Goal: Obtain resource: Obtain resource

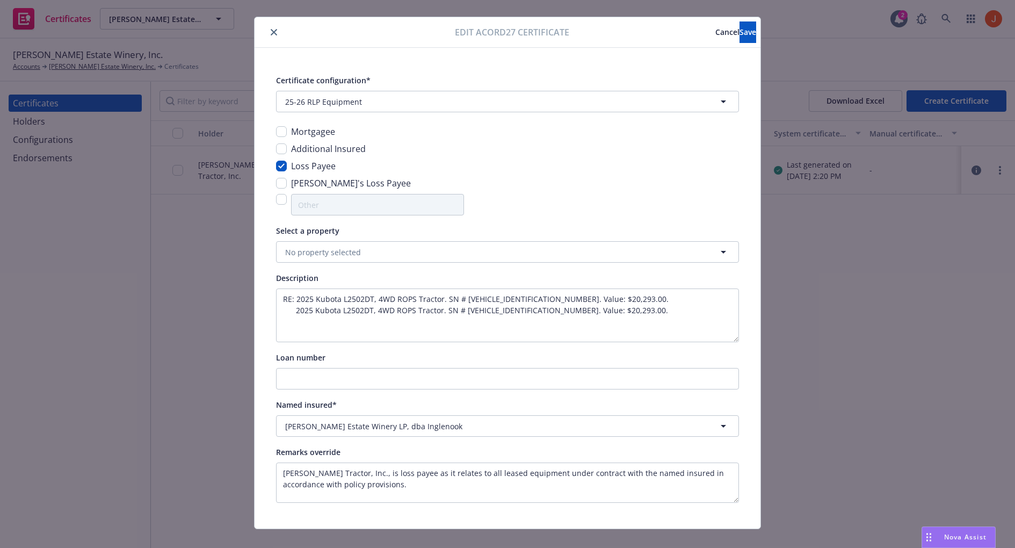
scroll to position [19, 0]
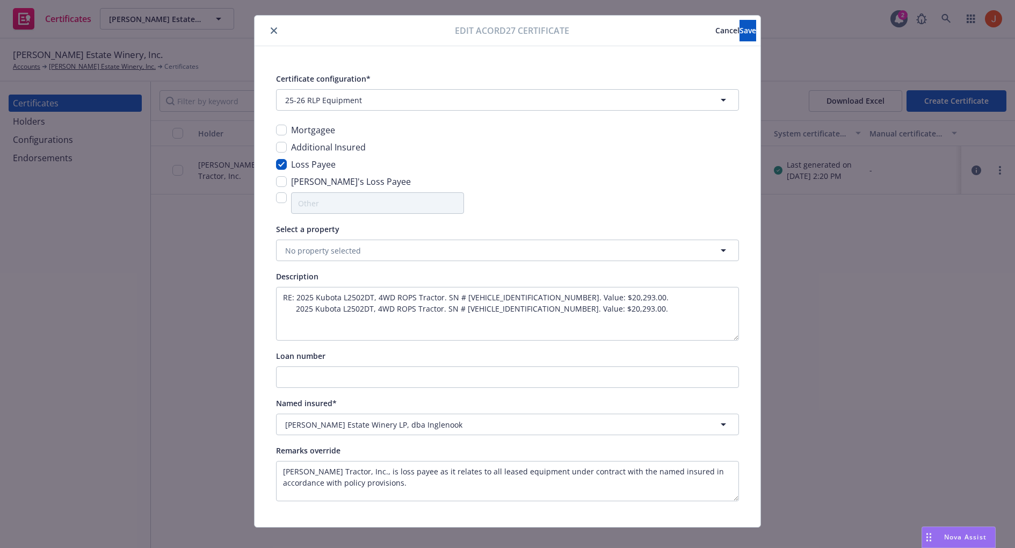
click at [715, 31] on span "Cancel" at bounding box center [727, 30] width 24 height 10
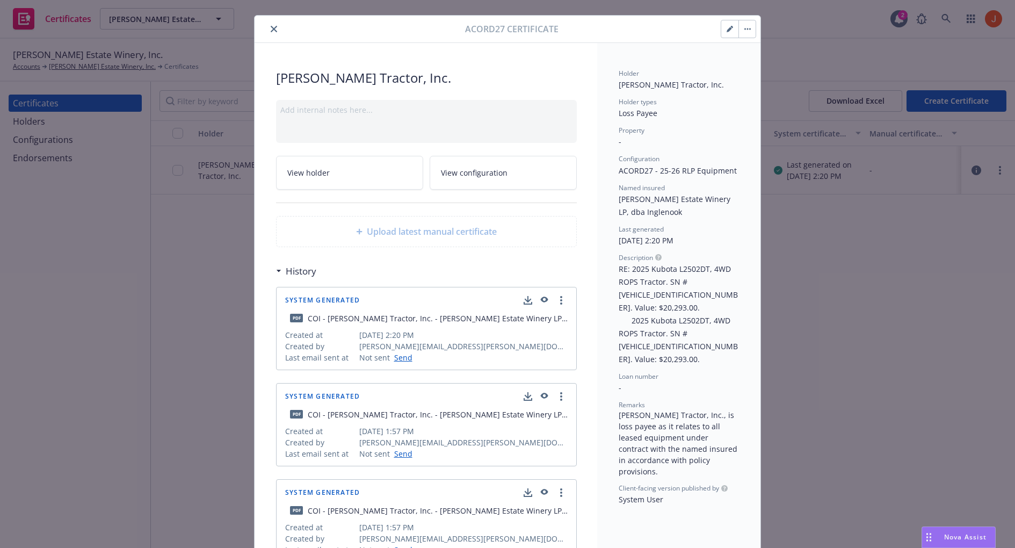
click at [542, 299] on icon "button" at bounding box center [543, 300] width 10 height 8
click at [272, 26] on icon "close" at bounding box center [274, 29] width 6 height 6
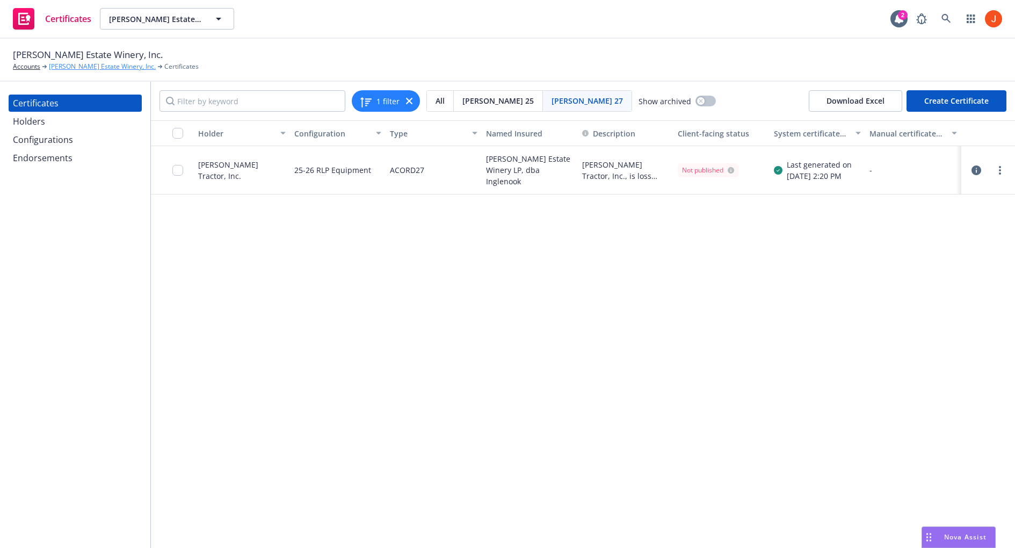
click at [136, 68] on link "[PERSON_NAME] Estate Winery, Inc." at bounding box center [102, 67] width 107 height 10
click at [973, 169] on icon "button" at bounding box center [976, 170] width 10 height 10
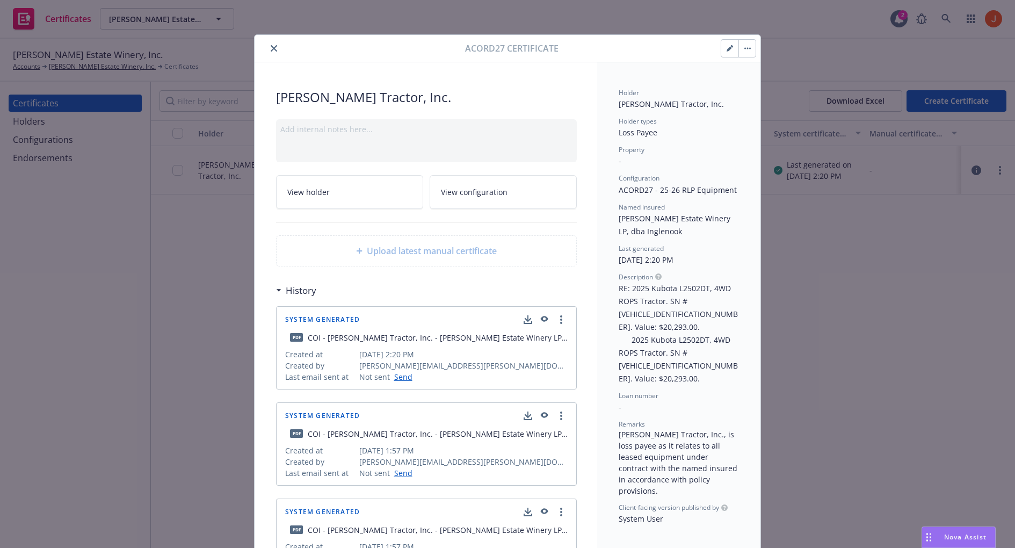
drag, startPoint x: 684, startPoint y: 231, endPoint x: 632, endPoint y: 228, distance: 52.2
click at [632, 228] on div "Named insured Niebaum-Coppola Estate Winery LP, dba Inglenook" at bounding box center [678, 219] width 120 height 35
copy span "dba Inglenook"
click at [428, 85] on div "Garton Tractor, Inc. Add internal notes here... View holder View configuration …" at bounding box center [425, 394] width 342 height 665
drag, startPoint x: 684, startPoint y: 232, endPoint x: 622, endPoint y: 217, distance: 64.1
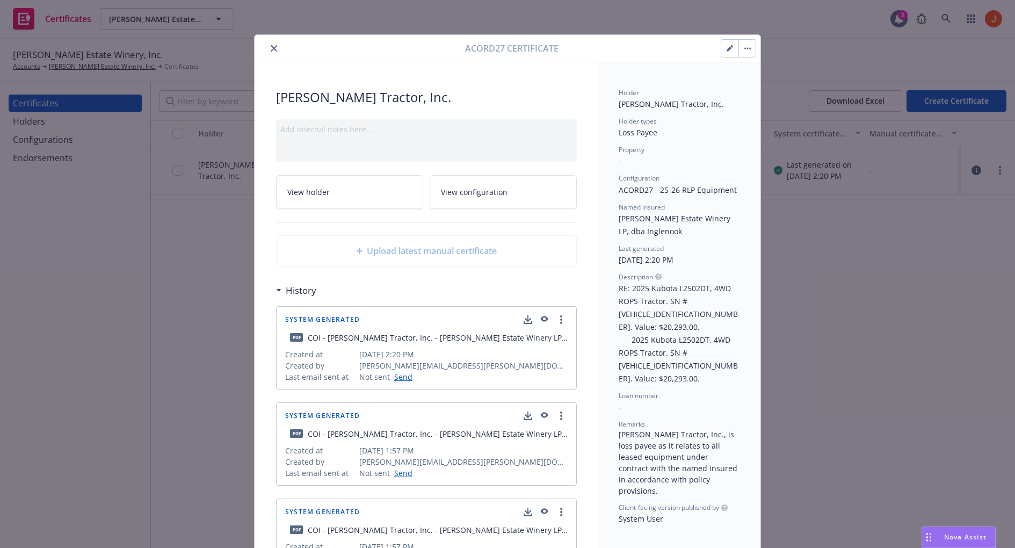
click at [622, 217] on div "Named insured Niebaum-Coppola Estate Winery LP, dba Inglenook" at bounding box center [678, 219] width 120 height 35
click at [622, 217] on span "[PERSON_NAME] Estate Winery LP, dba Inglenook" at bounding box center [675, 224] width 114 height 23
drag, startPoint x: 689, startPoint y: 229, endPoint x: 617, endPoint y: 216, distance: 73.6
click at [617, 216] on div "Holder Garton Tractor, Inc. Holder types Loss Payee Property - Configuration AC…" at bounding box center [678, 394] width 163 height 665
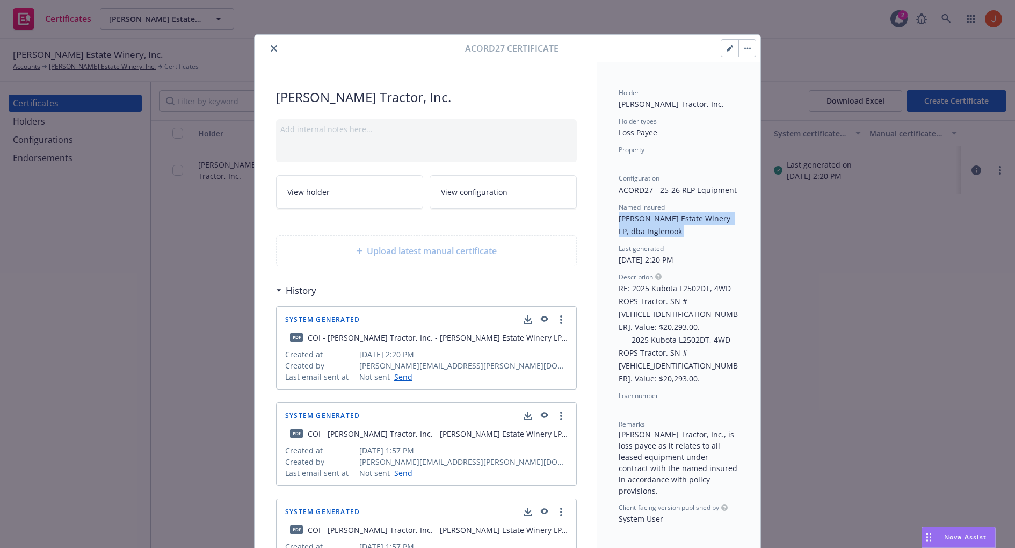
drag, startPoint x: 617, startPoint y: 216, endPoint x: 690, endPoint y: 237, distance: 76.1
click at [690, 237] on div "Holder Garton Tractor, Inc. Holder types Loss Payee Property - Configuration AC…" at bounding box center [678, 394] width 163 height 665
click at [677, 228] on span "[PERSON_NAME] Estate Winery LP, dba Inglenook" at bounding box center [675, 224] width 114 height 23
click at [687, 230] on div "Named insured Niebaum-Coppola Estate Winery LP, dba Inglenook" at bounding box center [678, 219] width 120 height 35
drag, startPoint x: 702, startPoint y: 228, endPoint x: 619, endPoint y: 209, distance: 84.9
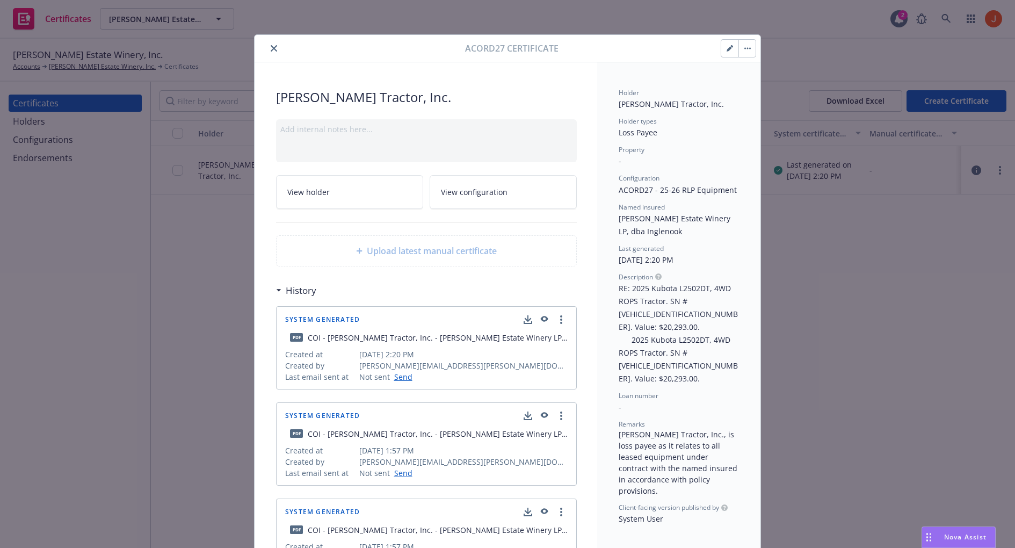
click at [619, 209] on div "Named insured Niebaum-Coppola Estate Winery LP, dba Inglenook" at bounding box center [678, 219] width 120 height 35
click at [269, 57] on div "Acord27 Certificate" at bounding box center [507, 48] width 506 height 27
drag, startPoint x: 700, startPoint y: 228, endPoint x: 617, endPoint y: 208, distance: 85.1
click at [617, 208] on div "Holder Garton Tractor, Inc. Holder types Loss Payee Property - Configuration AC…" at bounding box center [678, 394] width 163 height 665
click at [545, 317] on icon "button" at bounding box center [545, 319] width 8 height 6
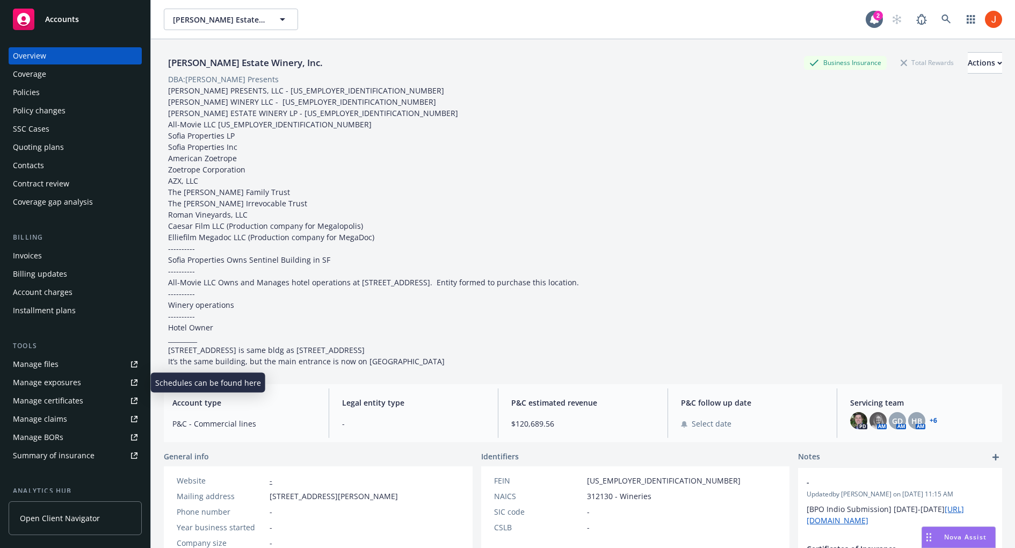
click at [49, 384] on div "Manage exposures" at bounding box center [47, 382] width 68 height 17
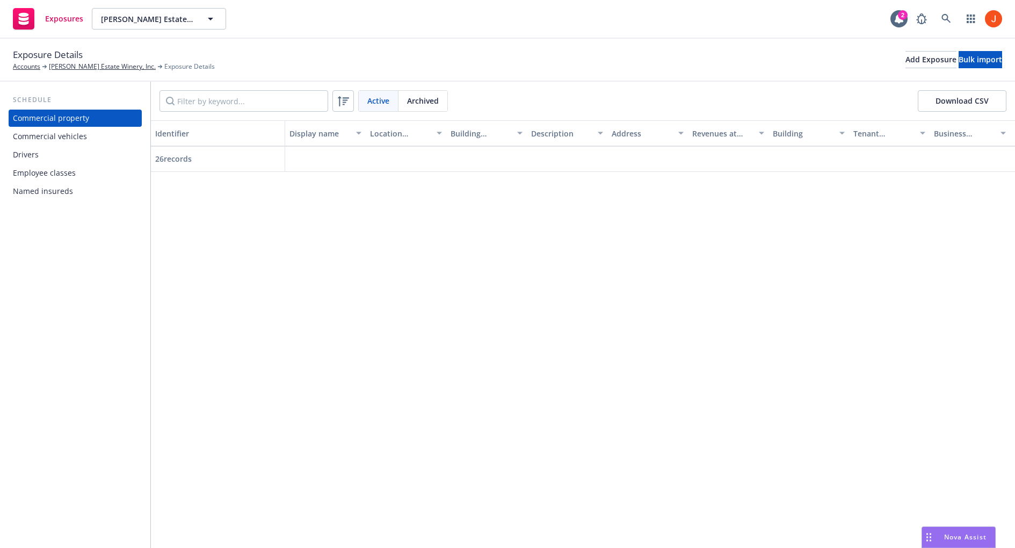
click at [57, 190] on div "Named insureds" at bounding box center [43, 191] width 60 height 17
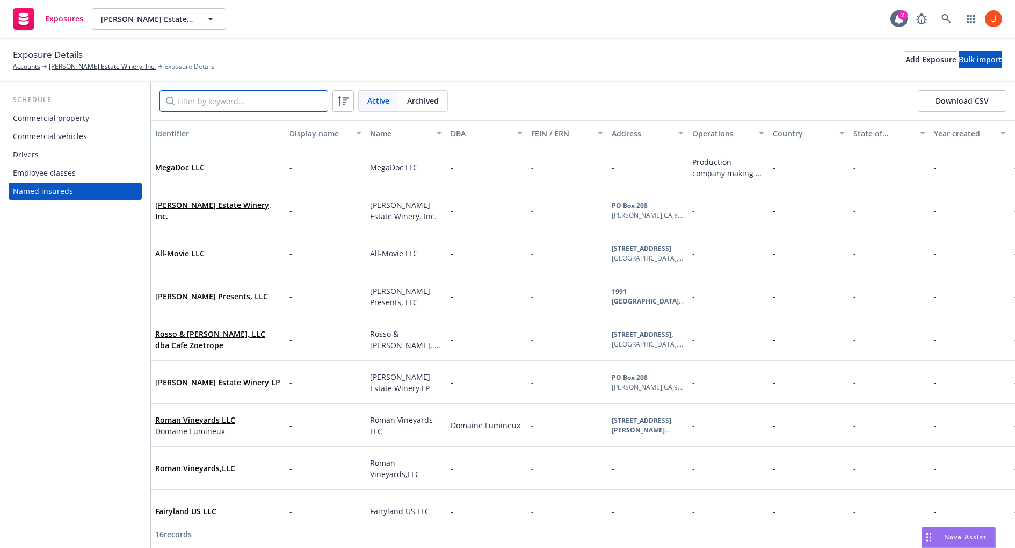
click at [311, 98] on input "Filter by keyword..." at bounding box center [243, 100] width 169 height 21
paste input "dba Inglenook"
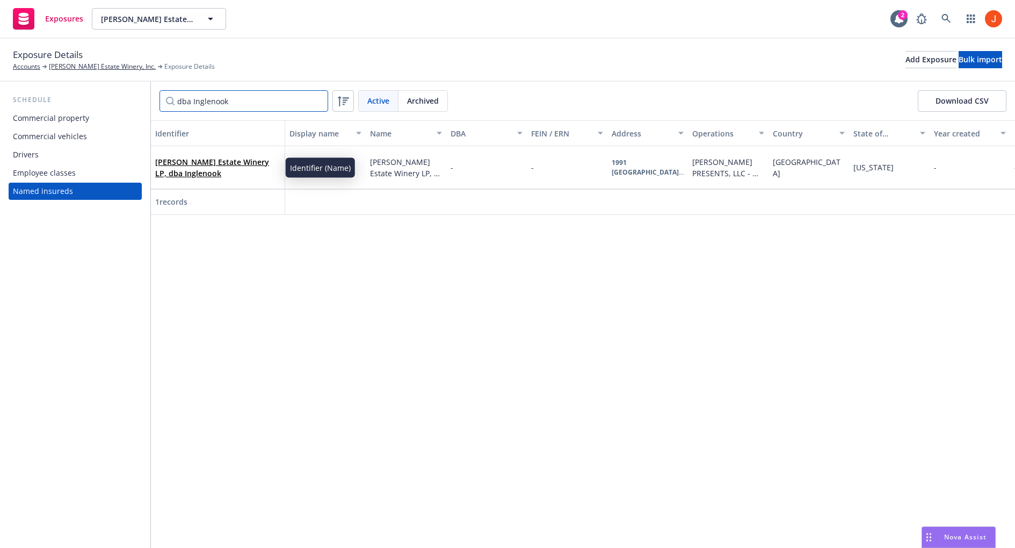
type input "dba Inglenook"
click at [256, 162] on link "[PERSON_NAME] Estate Winery LP, dba Inglenook" at bounding box center [212, 167] width 114 height 21
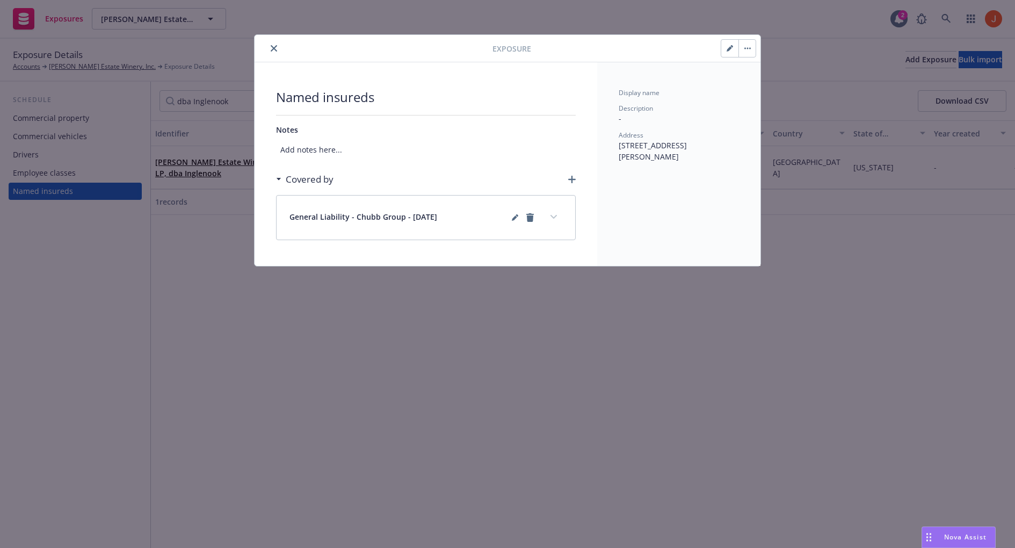
click at [730, 49] on icon "button" at bounding box center [728, 48] width 5 height 5
select select "USA"
select select "CA"
select select "C_CORPORATION"
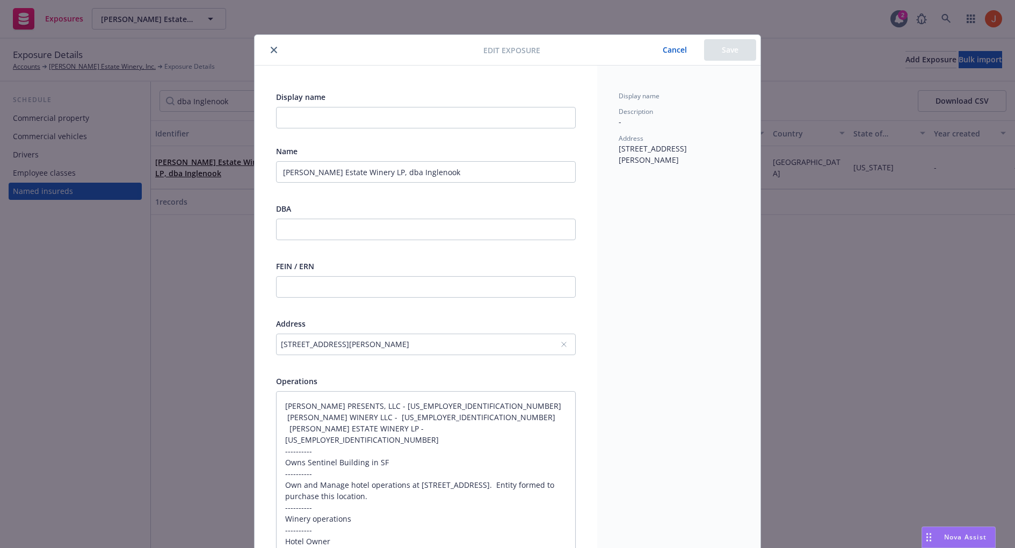
type textarea "x"
click at [272, 55] on button "close" at bounding box center [273, 49] width 13 height 13
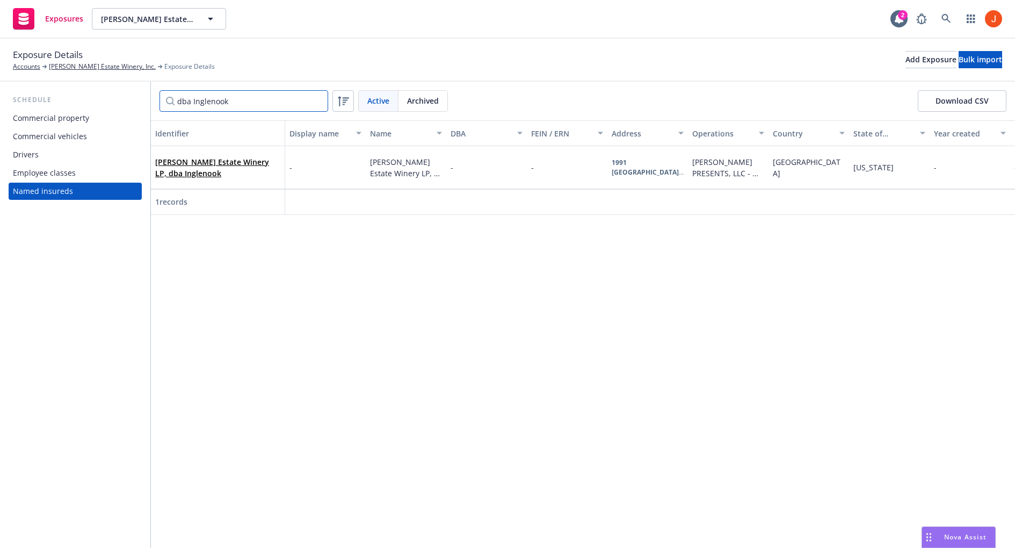
click at [238, 97] on input "dba Inglenook" at bounding box center [243, 100] width 169 height 21
drag, startPoint x: 155, startPoint y: 162, endPoint x: 272, endPoint y: 164, distance: 117.1
click at [269, 164] on link "[PERSON_NAME] Estate Winery LP, dba Inglenook" at bounding box center [212, 167] width 114 height 21
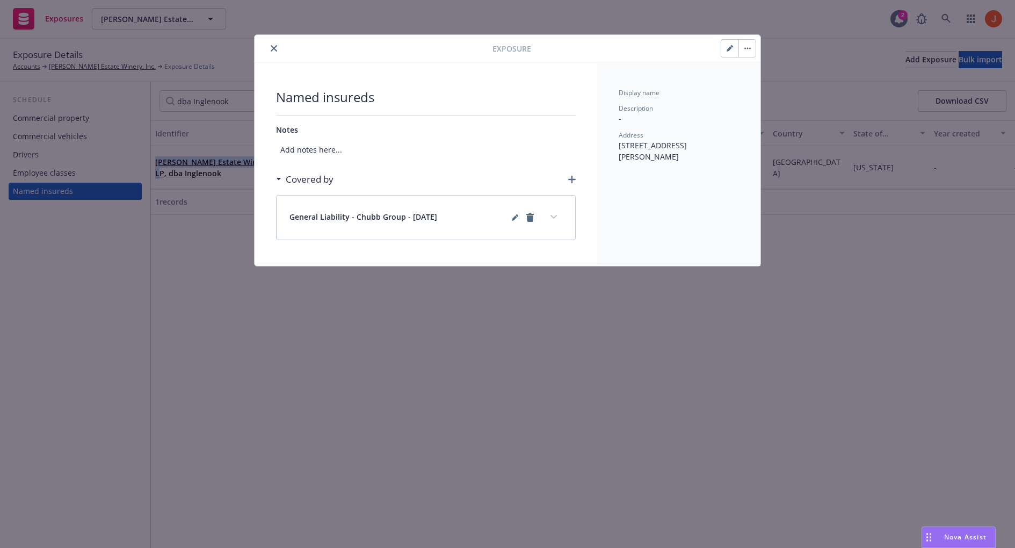
click at [275, 48] on icon "close" at bounding box center [274, 48] width 6 height 6
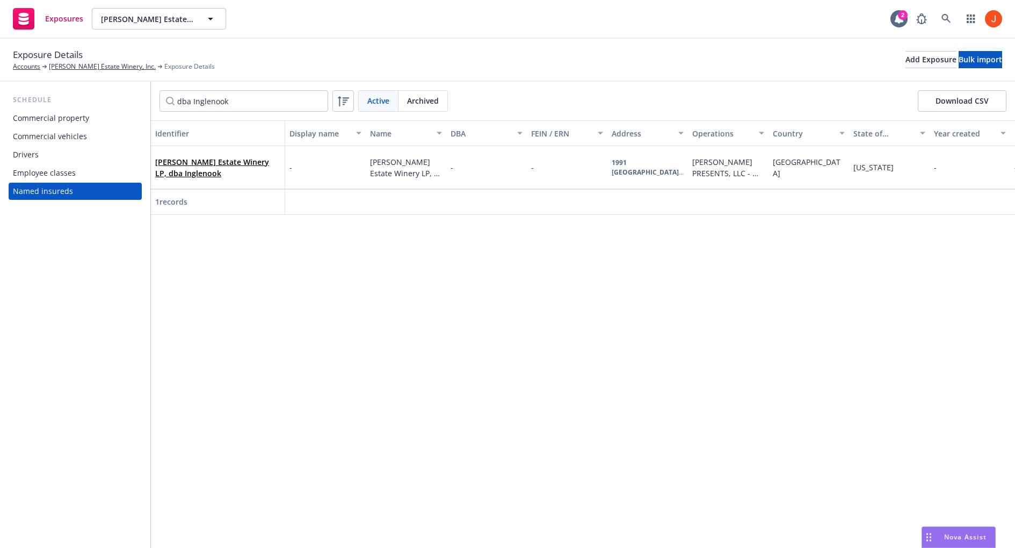
click at [264, 86] on div "dba Inglenook Active Archived Download CSV" at bounding box center [583, 101] width 864 height 39
click at [258, 95] on input "dba Inglenook" at bounding box center [243, 100] width 169 height 21
paste input "Niebaum-Coppola Estate Winery"
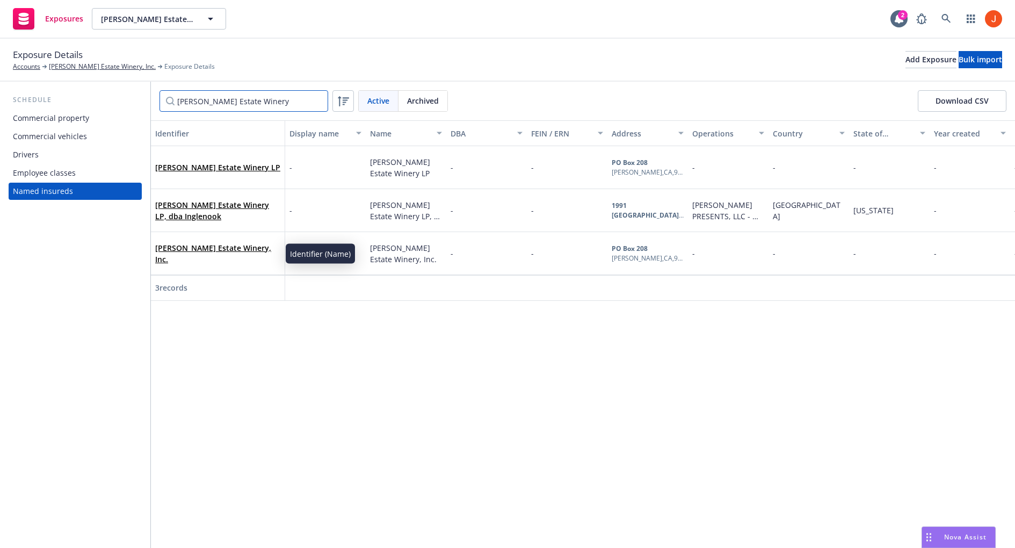
type input "Niebaum-Coppola Estate Winery"
click at [205, 249] on link "[PERSON_NAME] Estate Winery, Inc." at bounding box center [213, 253] width 116 height 21
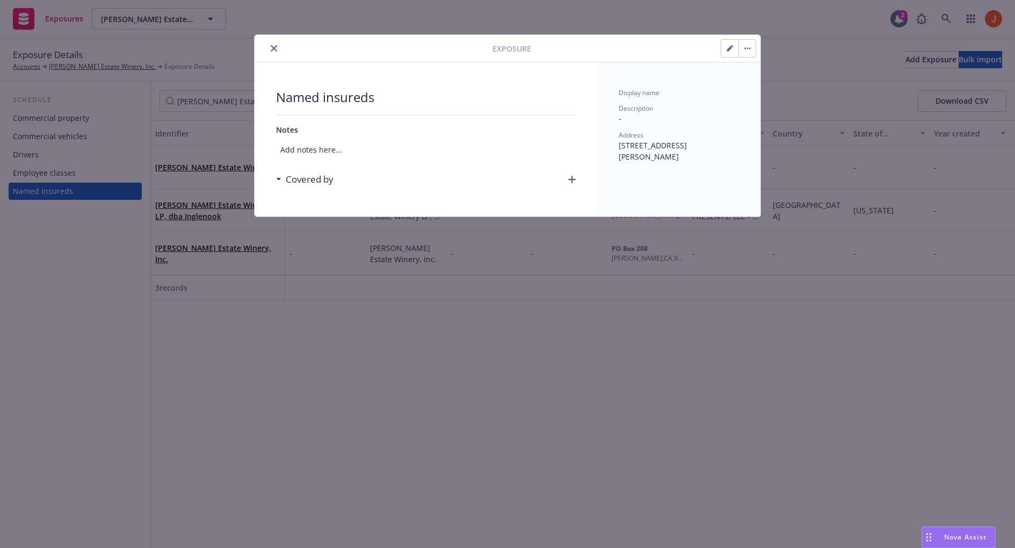
click at [272, 43] on button "close" at bounding box center [273, 48] width 13 height 13
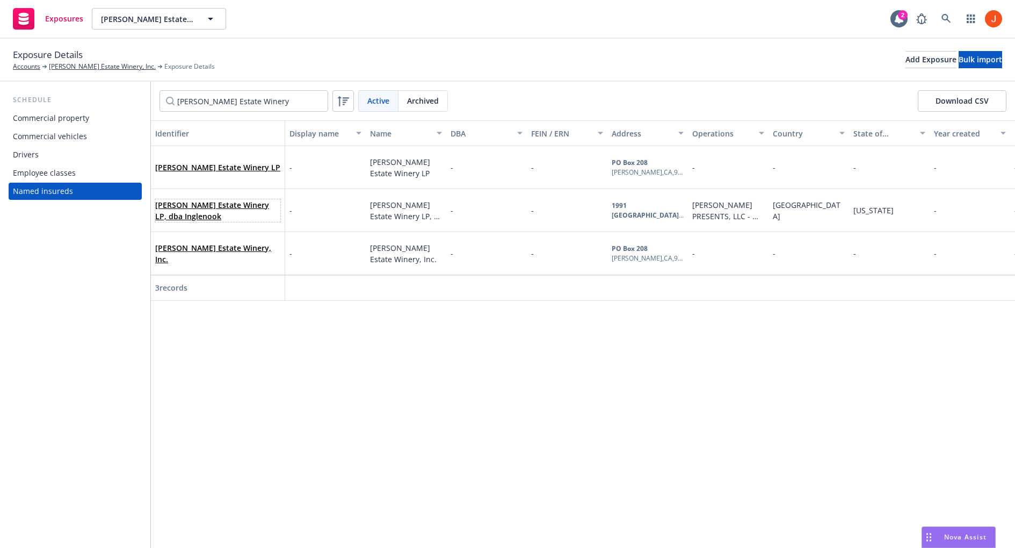
click at [221, 203] on link "[PERSON_NAME] Estate Winery LP, dba Inglenook" at bounding box center [212, 210] width 114 height 21
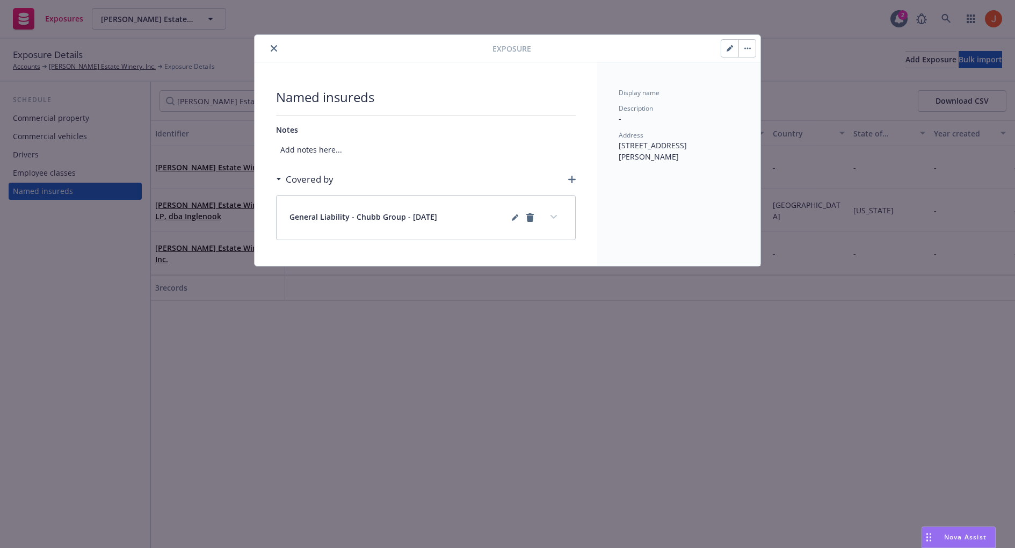
click at [272, 49] on icon "close" at bounding box center [274, 48] width 6 height 6
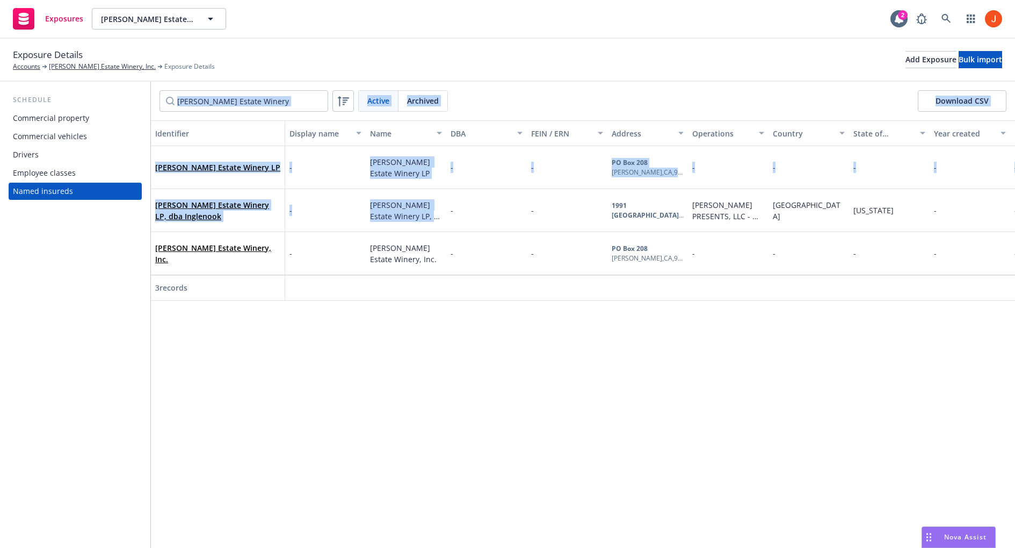
drag, startPoint x: 149, startPoint y: 196, endPoint x: 404, endPoint y: 224, distance: 256.6
click at [404, 224] on div "Schedule Commercial property Commercial vehicles Drivers Employee classes Named…" at bounding box center [507, 315] width 1015 height 466
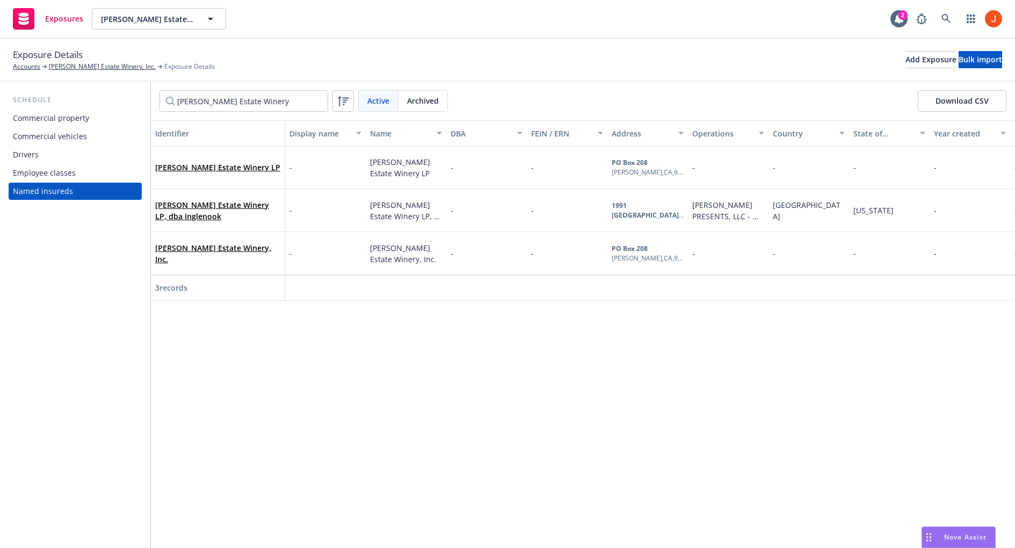
click at [386, 347] on div "Identifier Display name Name DBA FEIN / ERN Address Operations Country State of…" at bounding box center [583, 333] width 864 height 427
drag, startPoint x: 228, startPoint y: 215, endPoint x: 167, endPoint y: 217, distance: 60.2
click at [167, 217] on span "[PERSON_NAME] Estate Winery LP, dba Inglenook" at bounding box center [217, 210] width 125 height 23
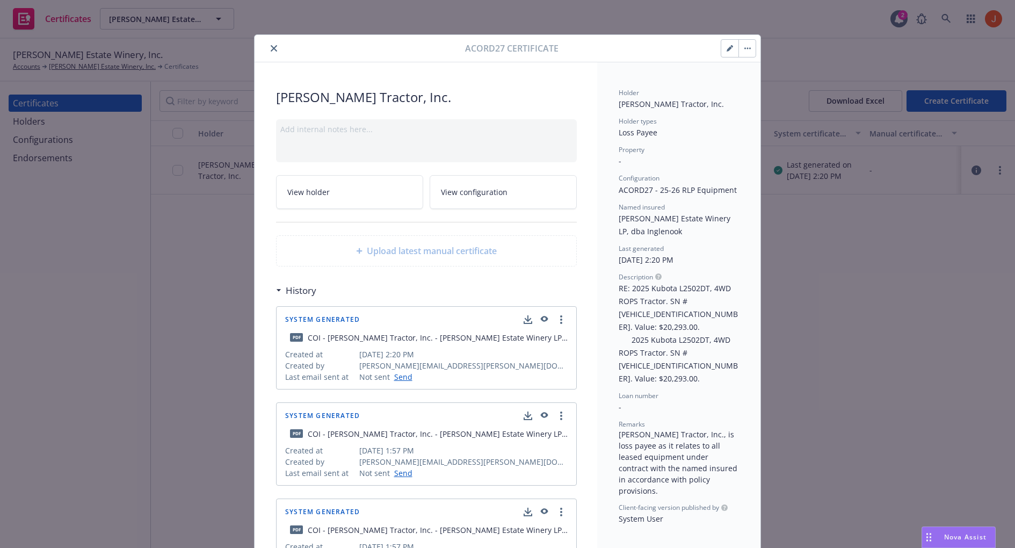
click at [680, 250] on div "Last generated" at bounding box center [678, 248] width 120 height 9
click at [546, 417] on button "button" at bounding box center [543, 415] width 10 height 13
